Goal: Task Accomplishment & Management: Use online tool/utility

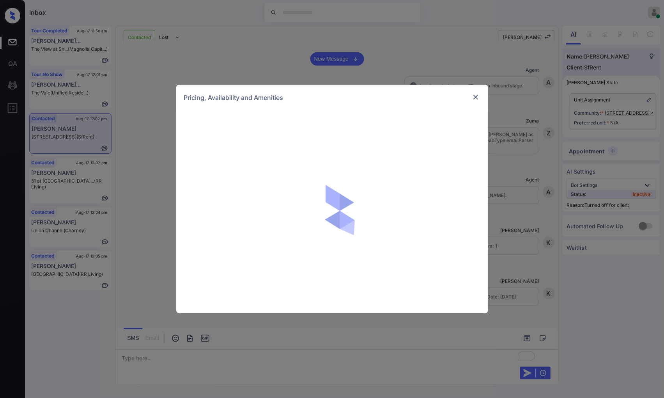
scroll to position [1156, 0]
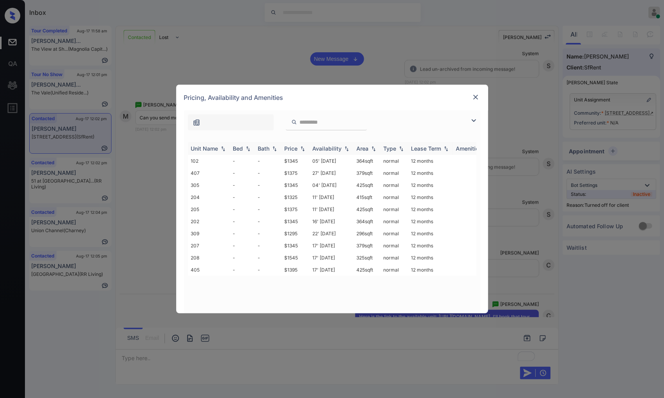
click at [301, 149] on img at bounding box center [303, 148] width 8 height 5
click at [301, 149] on img at bounding box center [303, 149] width 8 height 6
click at [303, 267] on td "$1545" at bounding box center [296, 270] width 28 height 12
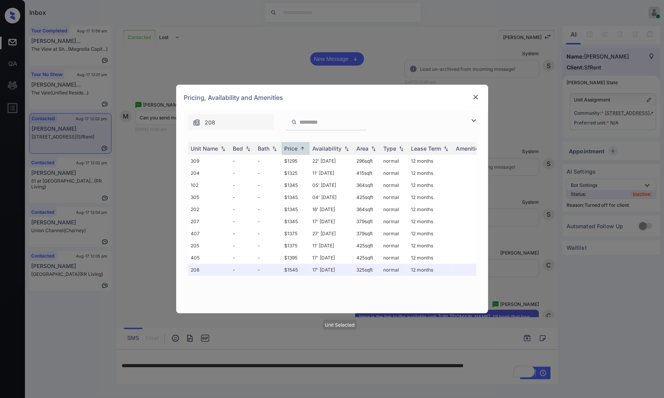
click at [475, 95] on img at bounding box center [476, 97] width 8 height 8
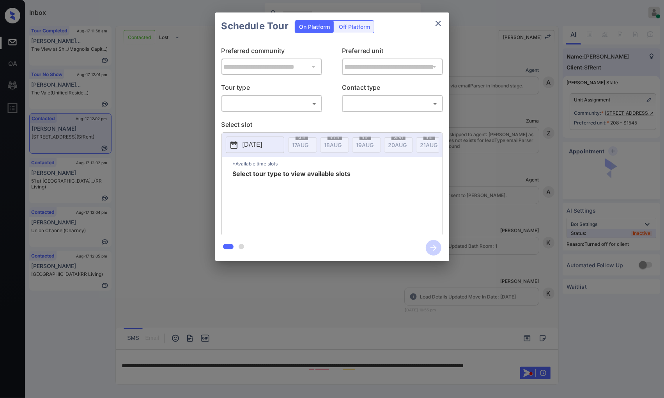
scroll to position [852, 0]
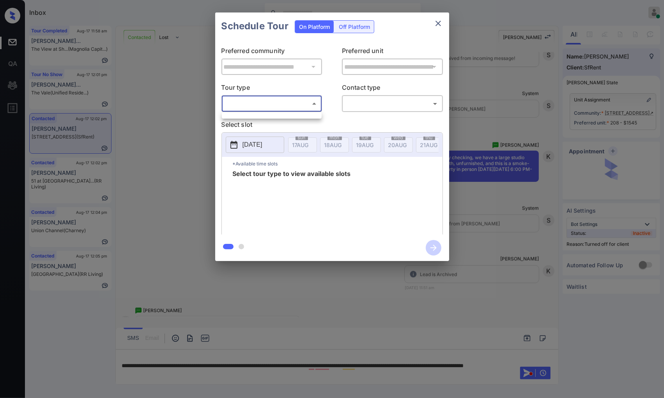
click at [309, 104] on body "Inbox Caroline Dacanay Online Set yourself offline Set yourself on break Profil…" at bounding box center [332, 199] width 664 height 398
click at [345, 28] on div at bounding box center [332, 199] width 664 height 398
click at [349, 28] on div "Off Platform" at bounding box center [354, 27] width 39 height 12
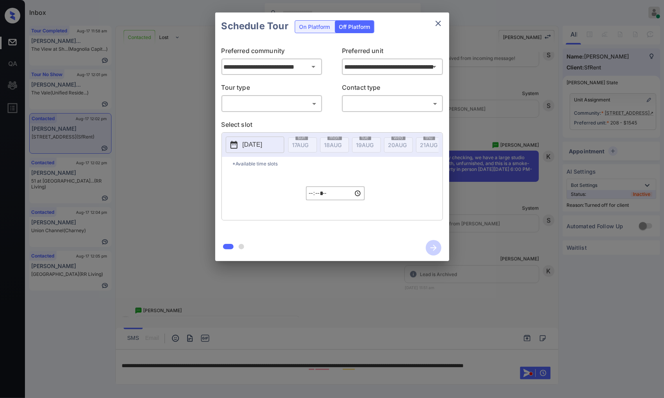
click at [311, 106] on body "Inbox Caroline Dacanay Online Set yourself offline Set yourself on break Profil…" at bounding box center [332, 199] width 664 height 398
click at [312, 108] on div at bounding box center [332, 199] width 664 height 398
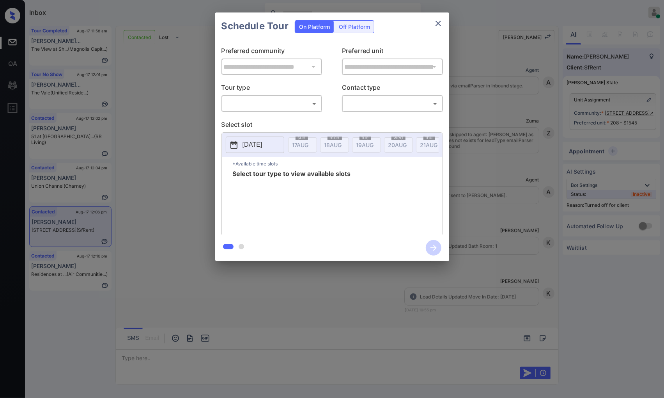
scroll to position [1269, 0]
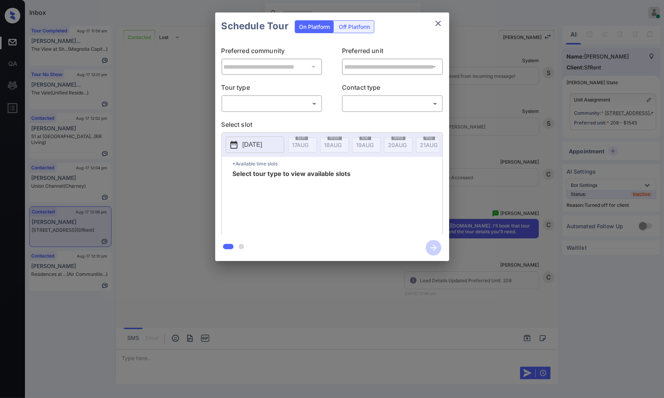
click at [361, 32] on div "Off Platform" at bounding box center [354, 27] width 39 height 12
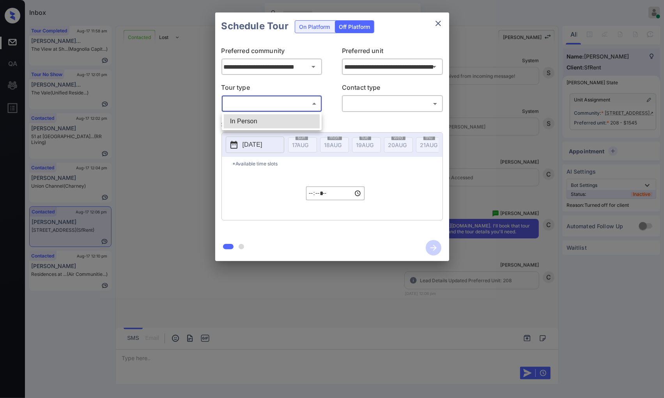
click at [313, 103] on body "Inbox Caroline Dacanay Online Set yourself offline Set yourself on break Profil…" at bounding box center [332, 199] width 664 height 398
click at [313, 121] on li "In Person" at bounding box center [272, 121] width 96 height 14
type input "********"
click at [365, 101] on body "Inbox Caroline Dacanay Online Set yourself offline Set yourself on break Profil…" at bounding box center [332, 199] width 664 height 398
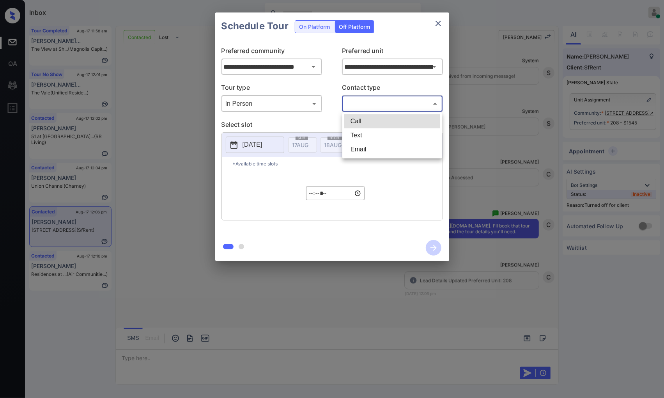
click at [367, 139] on li "Text" at bounding box center [392, 135] width 96 height 14
type input "****"
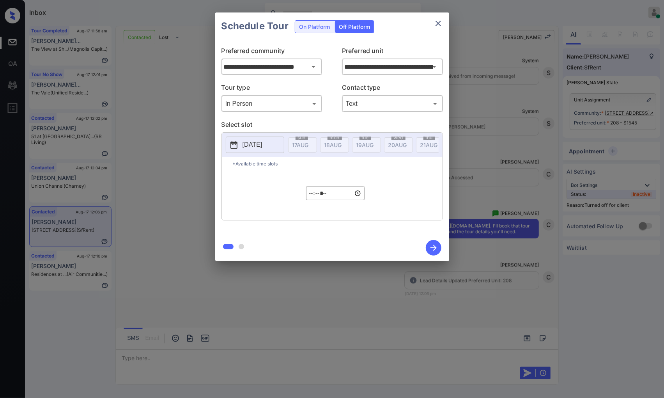
click at [252, 147] on p "2025-08-17" at bounding box center [253, 144] width 20 height 9
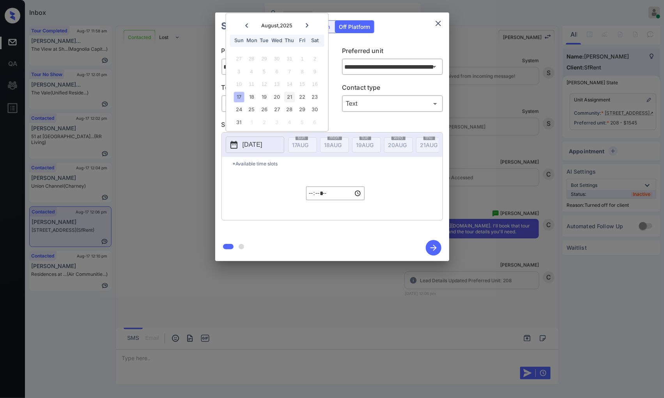
click at [290, 96] on div "21" at bounding box center [289, 97] width 11 height 11
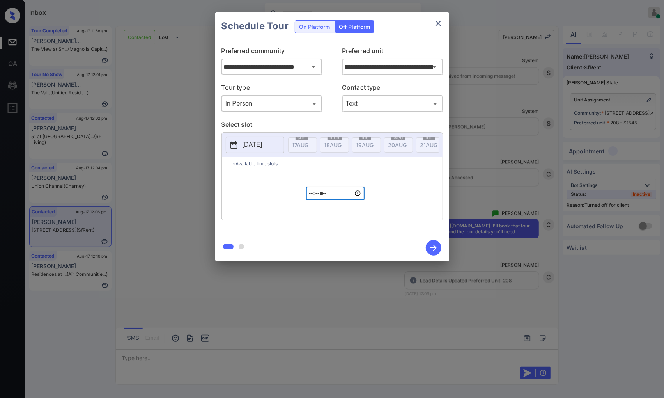
click at [314, 199] on input "*****" at bounding box center [335, 193] width 59 height 14
type input "*****"
click at [434, 243] on icon "button" at bounding box center [434, 248] width 16 height 16
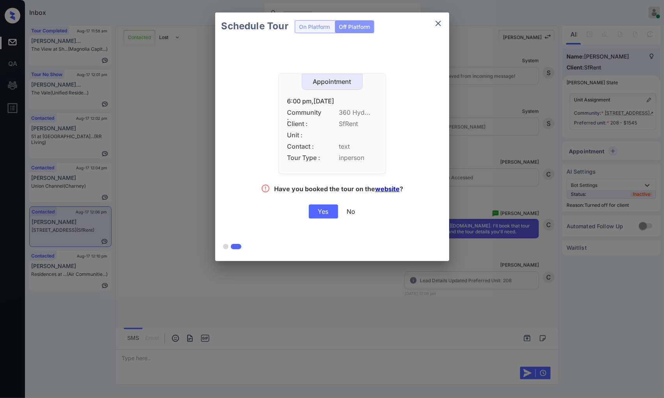
click at [332, 215] on div "Yes" at bounding box center [323, 211] width 29 height 14
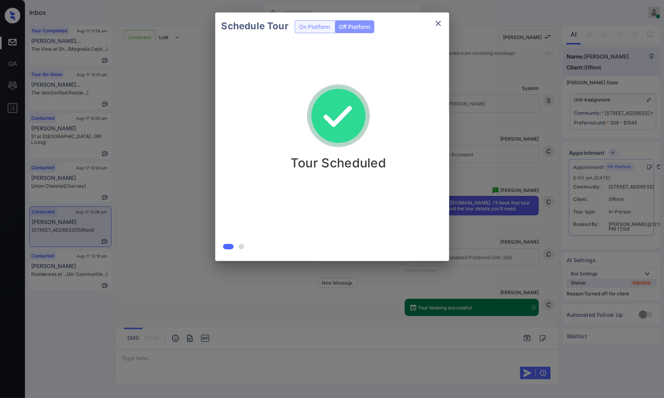
click at [521, 238] on div "Schedule Tour On Platform Off Platform Tour Scheduled" at bounding box center [332, 136] width 664 height 273
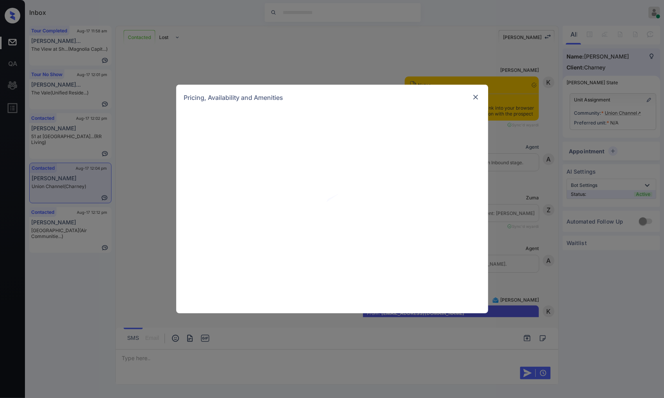
scroll to position [845, 0]
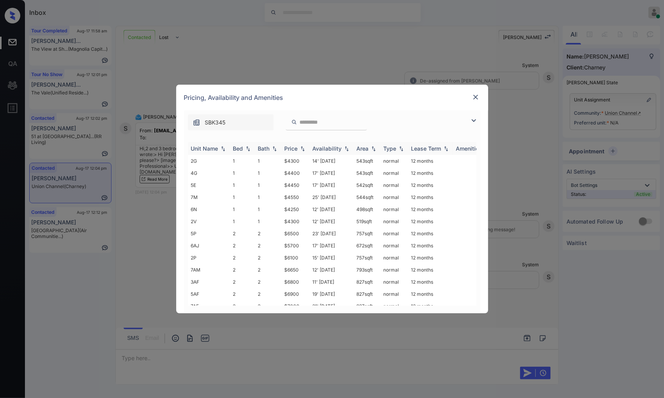
click at [302, 149] on img at bounding box center [303, 148] width 8 height 5
click at [302, 149] on img at bounding box center [303, 149] width 8 height 6
click at [302, 231] on td "$5700" at bounding box center [296, 233] width 28 height 12
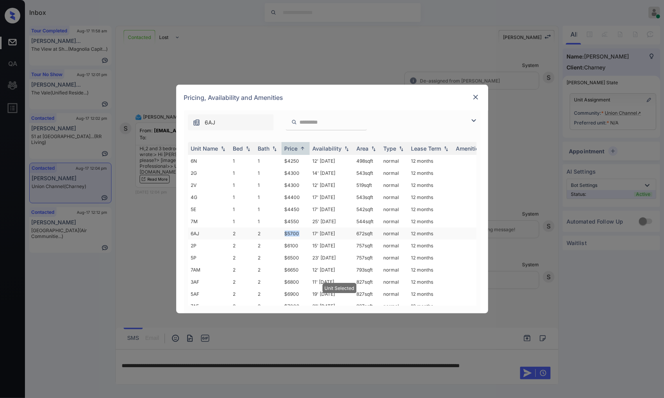
drag, startPoint x: 282, startPoint y: 231, endPoint x: 301, endPoint y: 231, distance: 19.1
click at [301, 231] on td "$5700" at bounding box center [296, 233] width 28 height 12
copy td "$5700"
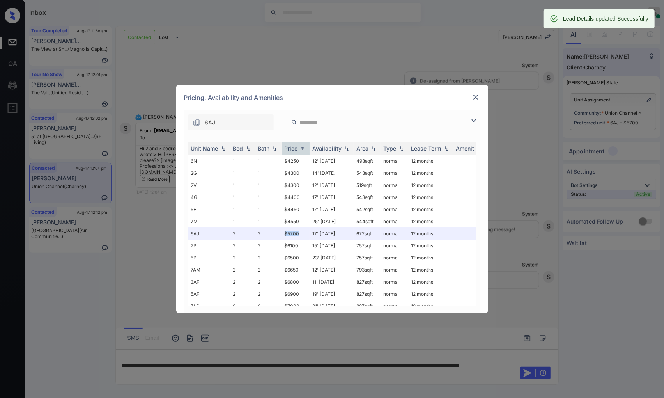
click at [474, 97] on img at bounding box center [476, 97] width 8 height 8
